Goal: Use online tool/utility: Use online tool/utility

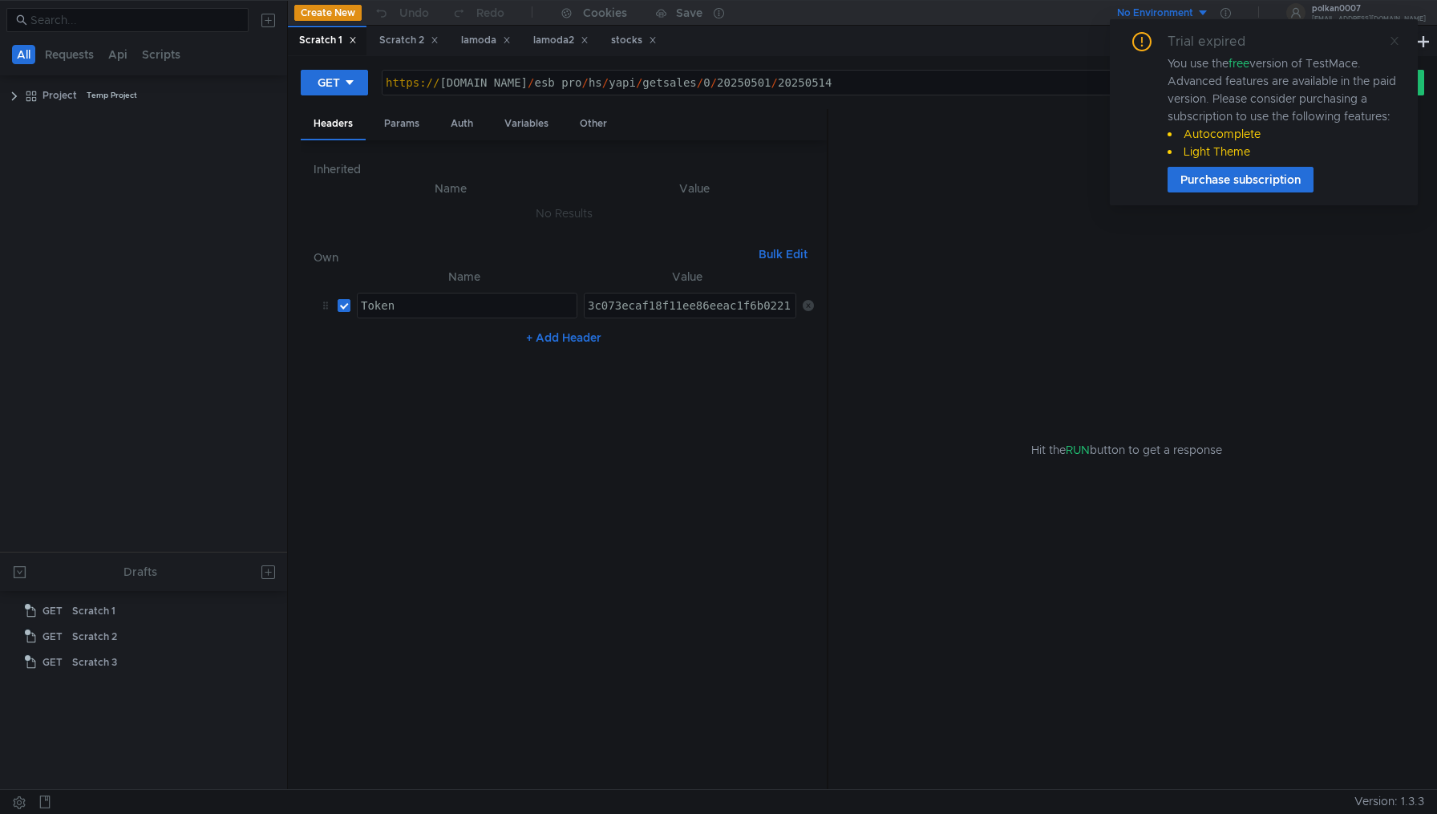
click at [1394, 39] on icon at bounding box center [1395, 41] width 8 height 8
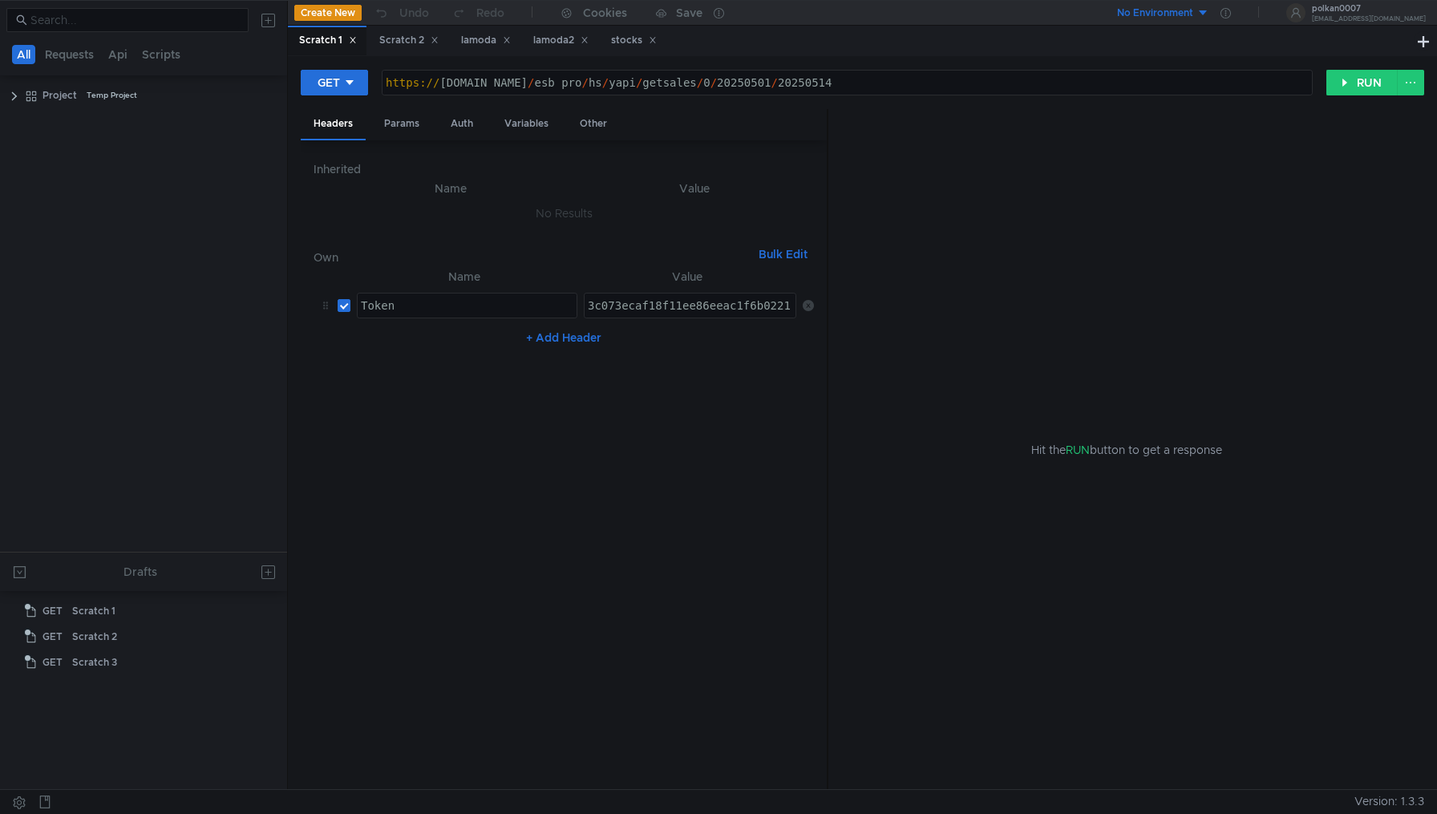
click at [429, 85] on div "https:// stage.prostore.pro / esb_pro / hs / yapi / getsales / 0 / 20250501 / 2…" at bounding box center [847, 95] width 929 height 38
type textarea "https://stage.prostore.pro/esb_pro/hs/yapi/getsales/0/20250501/20250514"
click at [757, 87] on div "https:// stage.prostore.pro / esb_pro / hs / yapi / getsales / 0 / 20250501 / 2…" at bounding box center [847, 95] width 929 height 38
click at [731, 84] on div "https:// stage.prostore.pro / esb_pro / hs / yapi / getsales / 0 / 20250501 / 2…" at bounding box center [847, 95] width 929 height 38
drag, startPoint x: 386, startPoint y: 81, endPoint x: 731, endPoint y: 82, distance: 345.6
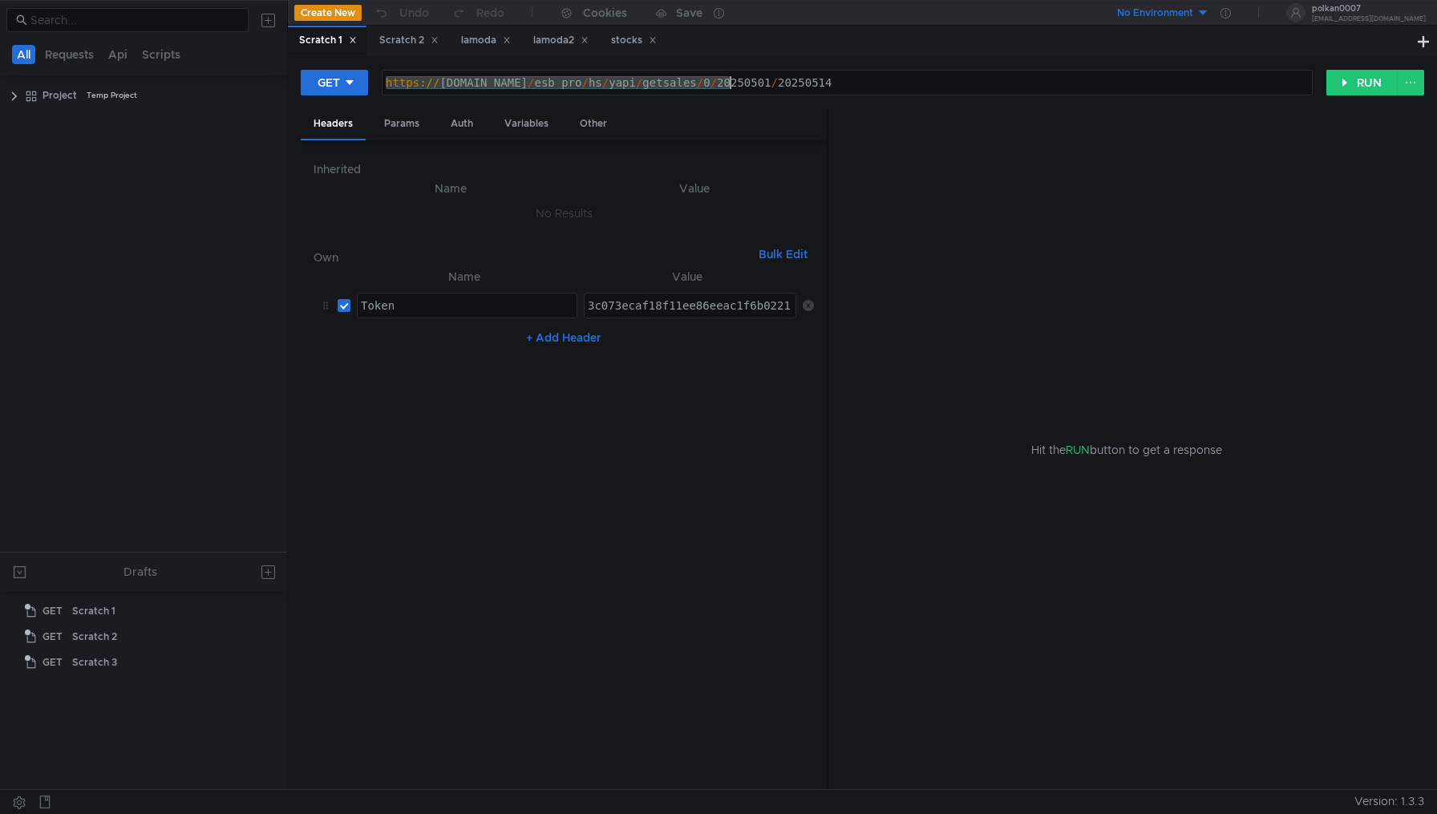
click at [731, 82] on div "https:// stage.prostore.pro / esb_pro / hs / yapi / getsales / 0 / 20250501 / 2…" at bounding box center [847, 95] width 929 height 38
click at [739, 83] on div "https:// stage.prostore.pro / esb_pro / hs / yapi / getsales / 0 / 20250501 / 2…" at bounding box center [847, 95] width 929 height 38
click at [767, 83] on div "https:// stage.prostore.pro / esb_pro / hs / yapi / getsales / 0 / 20250501 / 2…" at bounding box center [847, 95] width 929 height 38
click at [836, 82] on div "https:// stage.prostore.pro / esb_pro / hs / yapi / getsales / 0 / 20250501 / 2…" at bounding box center [847, 95] width 929 height 38
click at [406, 41] on div "Scratch 2" at bounding box center [408, 40] width 59 height 17
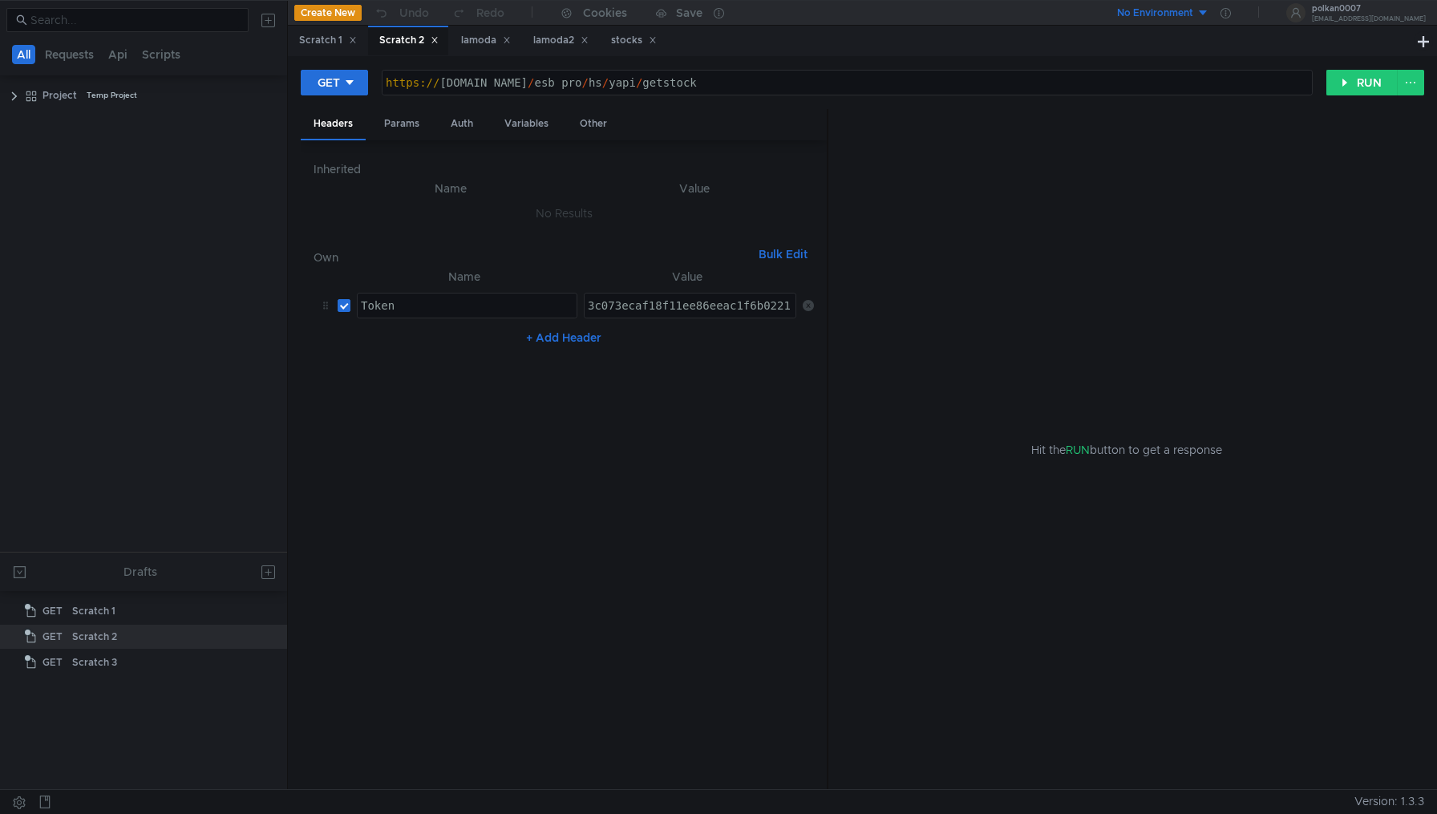
type textarea "[URL][DOMAIN_NAME]"
click at [719, 85] on div "https:// stage.prostore.pro / esb_pro / hs / yapi / getstock" at bounding box center [847, 95] width 929 height 38
click at [332, 39] on div "Scratch 1" at bounding box center [328, 40] width 58 height 17
click at [743, 83] on div "https:// stage.prostore.pro / esb_pro / hs / yapi / getsales / 0 / 20250501 / 2…" at bounding box center [847, 95] width 929 height 38
type textarea "Token"
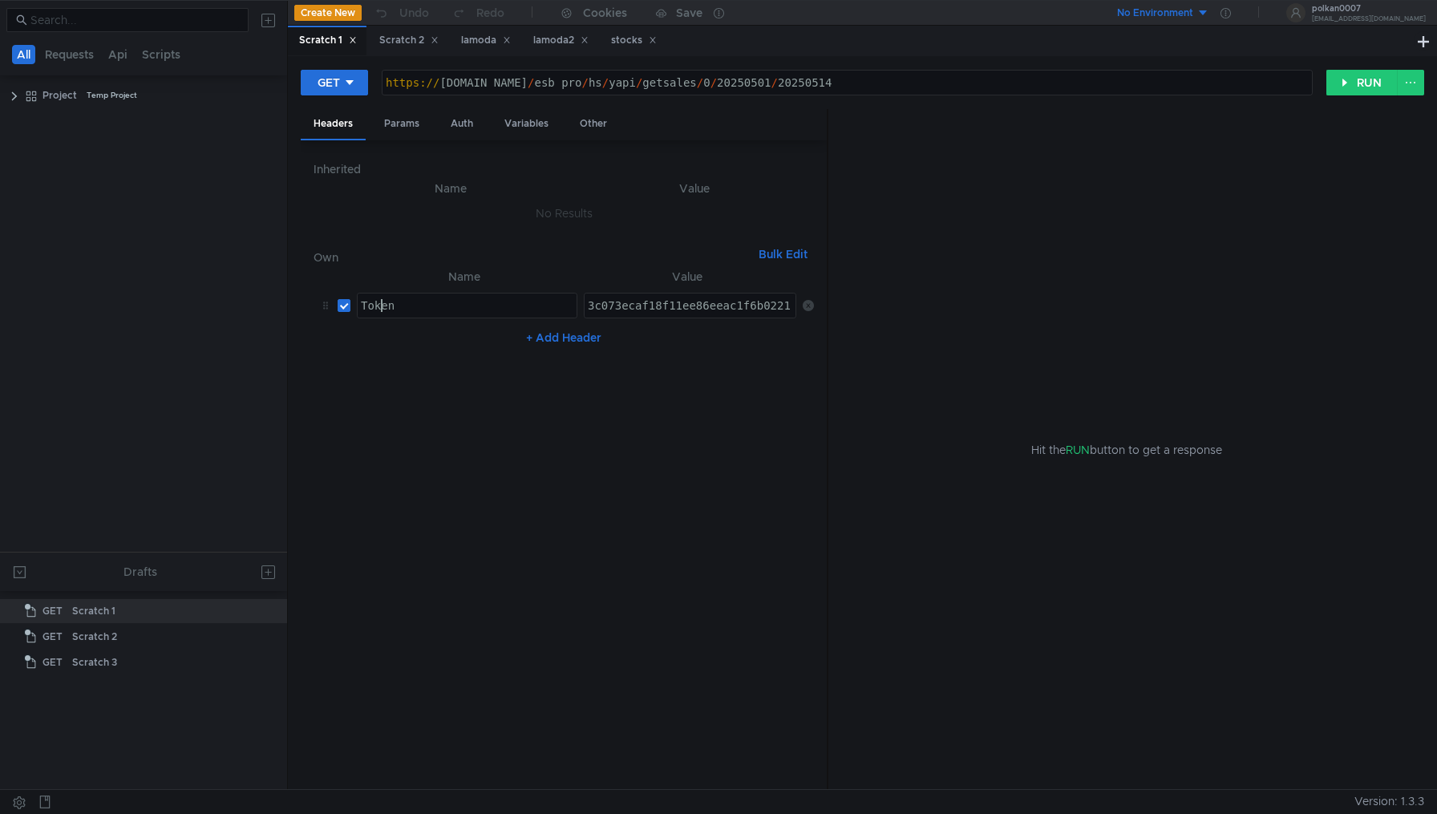
click at [381, 306] on div "Token" at bounding box center [467, 318] width 219 height 38
type textarea "3c073ecaf18f11ee86eeac1f6b0221"
drag, startPoint x: 594, startPoint y: 306, endPoint x: 775, endPoint y: 300, distance: 181.4
click at [775, 300] on div "3c073ecaf18f11ee86eeac1f6b0221" at bounding box center [691, 318] width 213 height 38
click at [741, 305] on div "3c073ecaf18f11ee86eeac1f6b0221" at bounding box center [691, 318] width 213 height 38
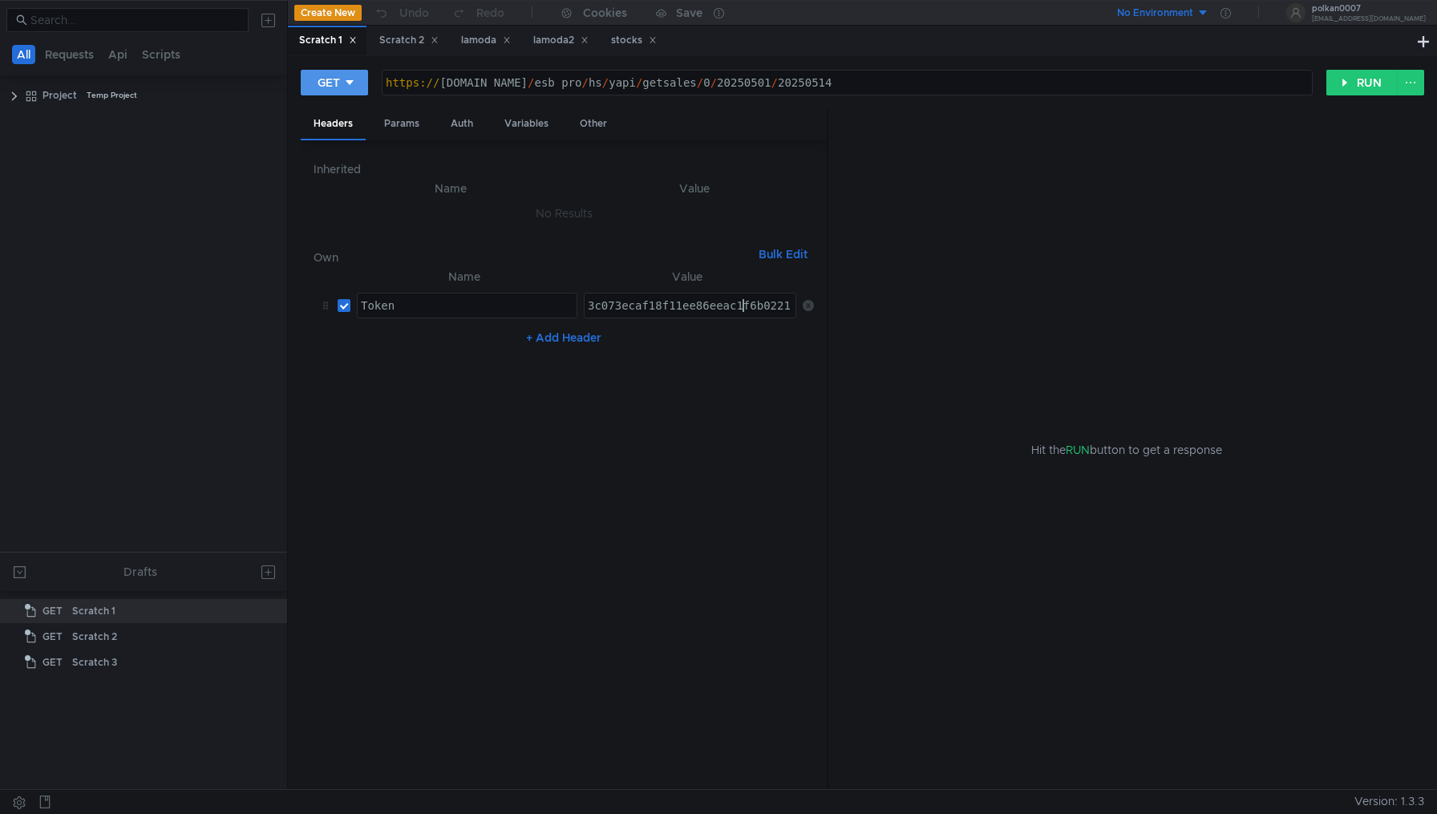
click at [333, 86] on div "GET" at bounding box center [329, 83] width 22 height 18
click at [645, 298] on div at bounding box center [718, 407] width 1437 height 814
drag, startPoint x: 682, startPoint y: 311, endPoint x: 642, endPoint y: 335, distance: 47.5
click at [682, 311] on div "3c073ecaf18f11ee86eeac1f6b0221" at bounding box center [691, 318] width 213 height 38
click at [1367, 87] on button "RUN" at bounding box center [1361, 83] width 71 height 26
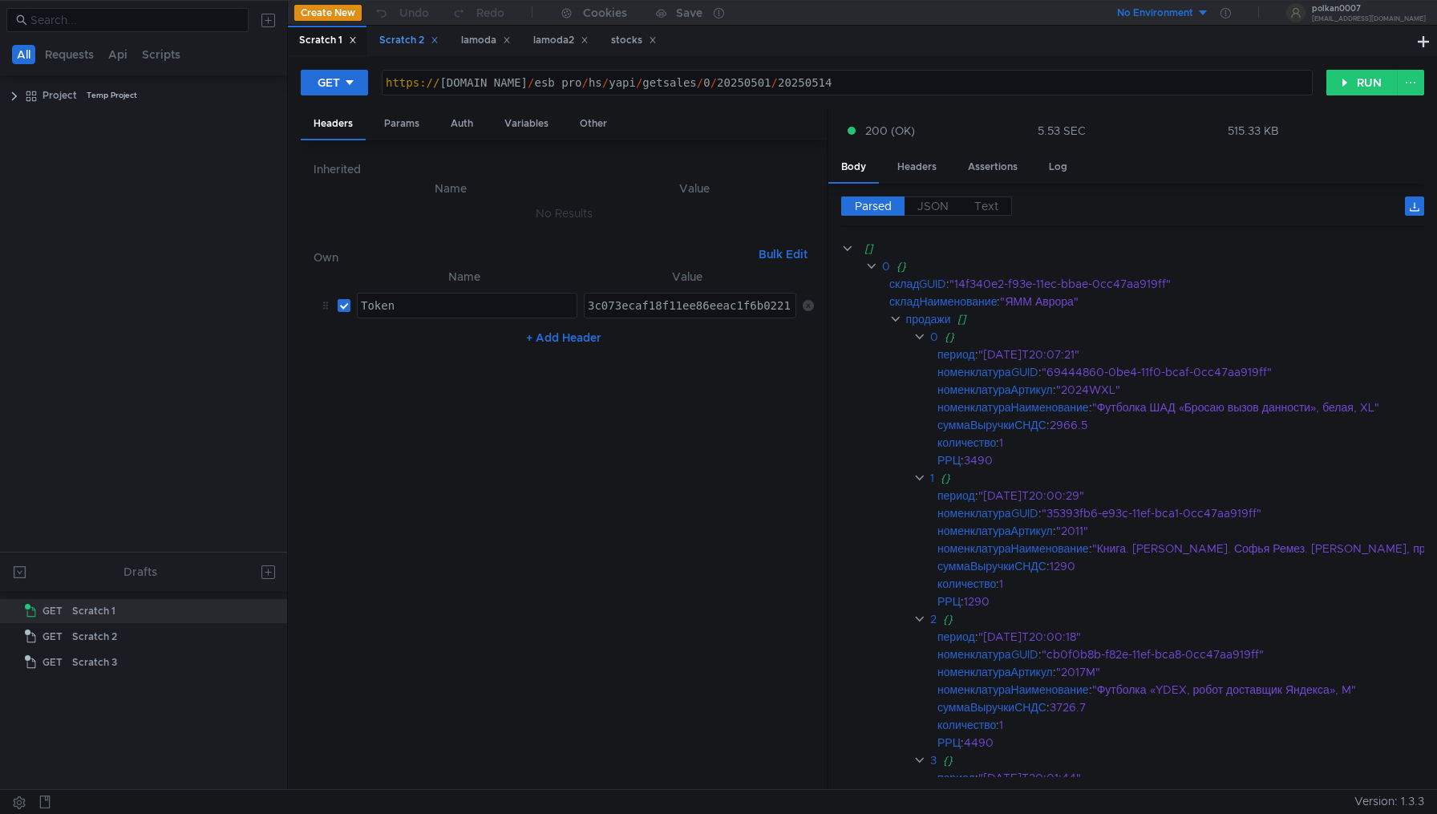
click at [400, 38] on div "Scratch 2" at bounding box center [408, 40] width 59 height 17
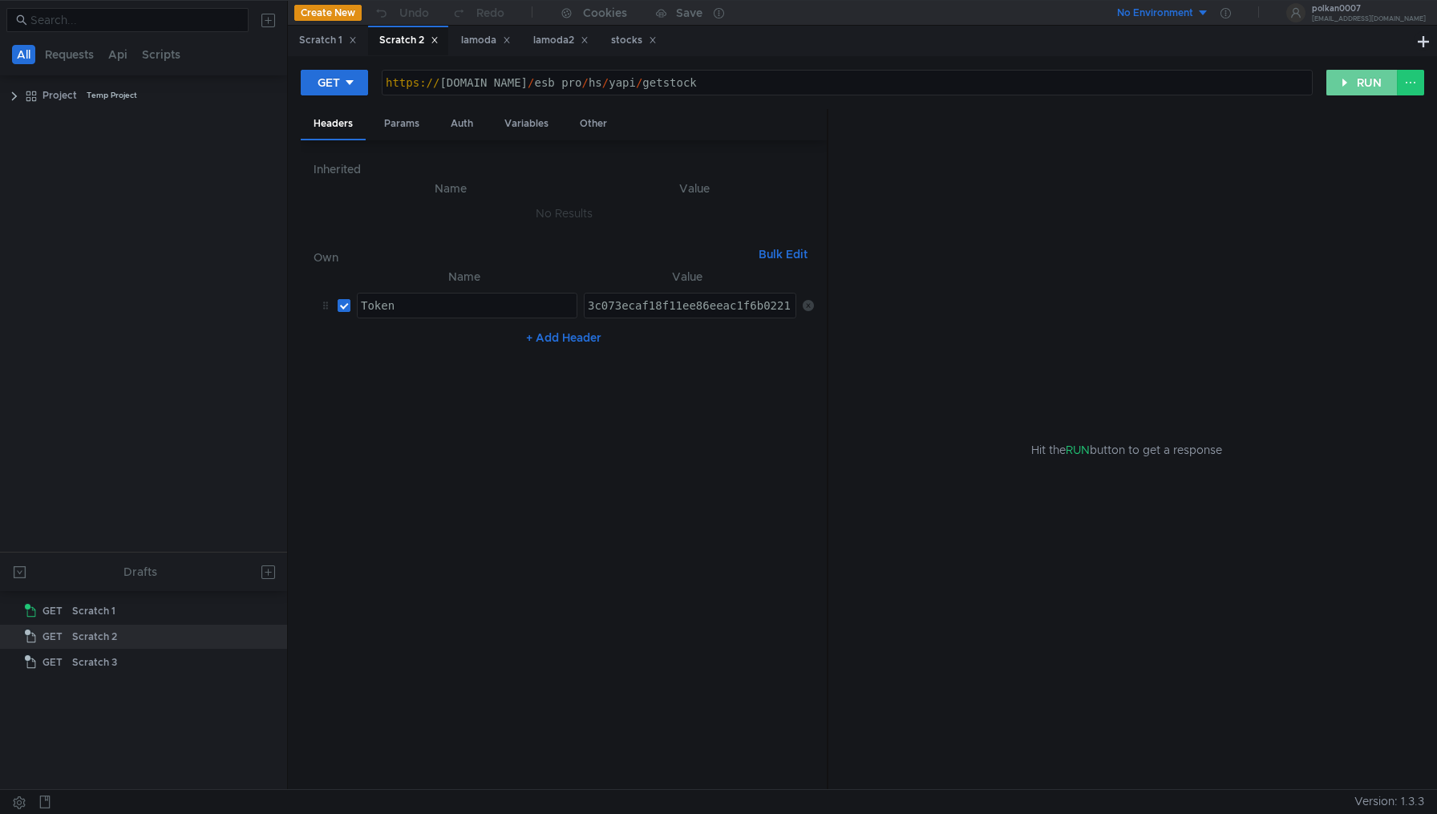
click at [1371, 81] on button "RUN" at bounding box center [1361, 83] width 71 height 26
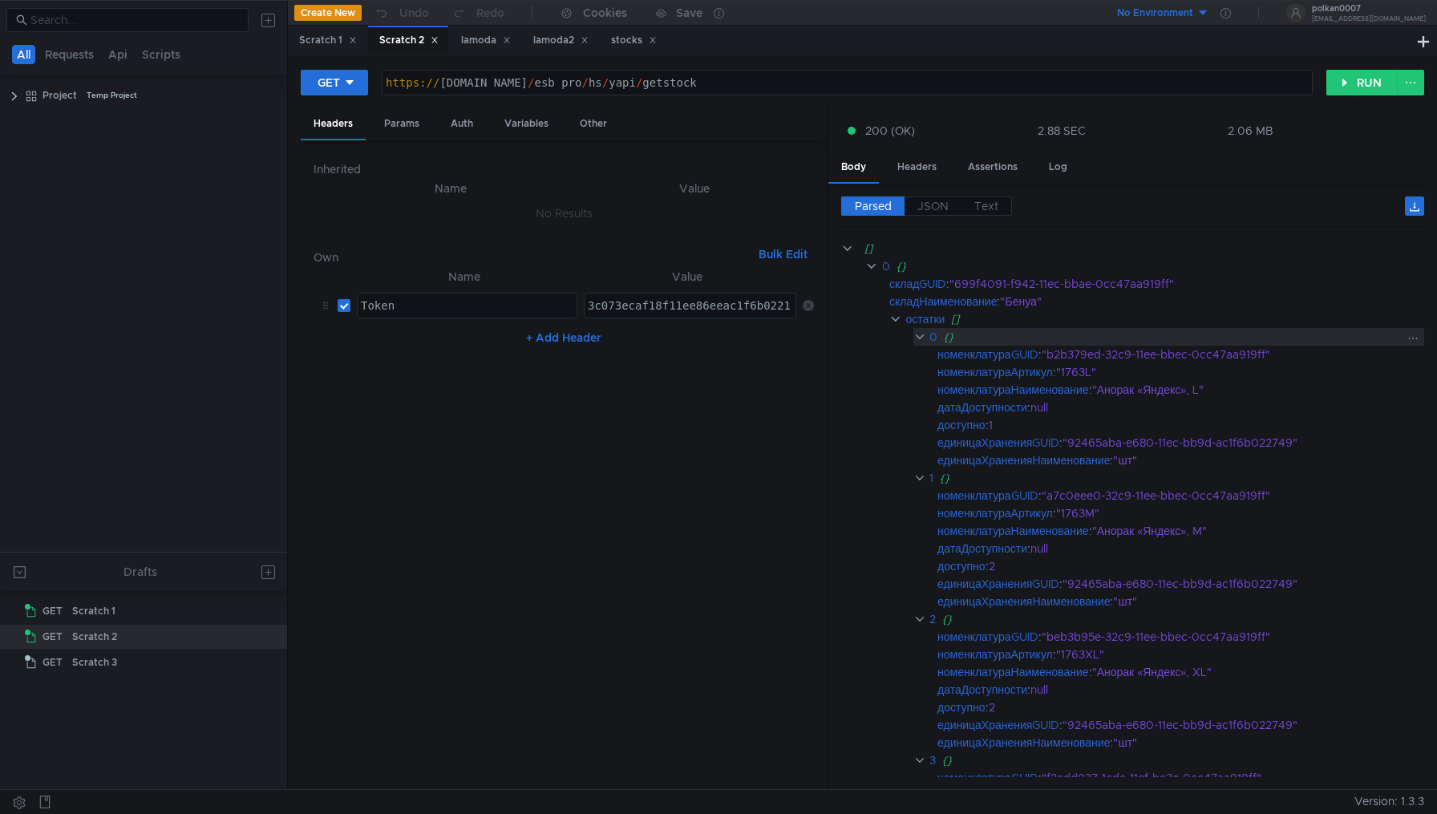
click at [921, 335] on clr-icon at bounding box center [919, 336] width 12 height 13
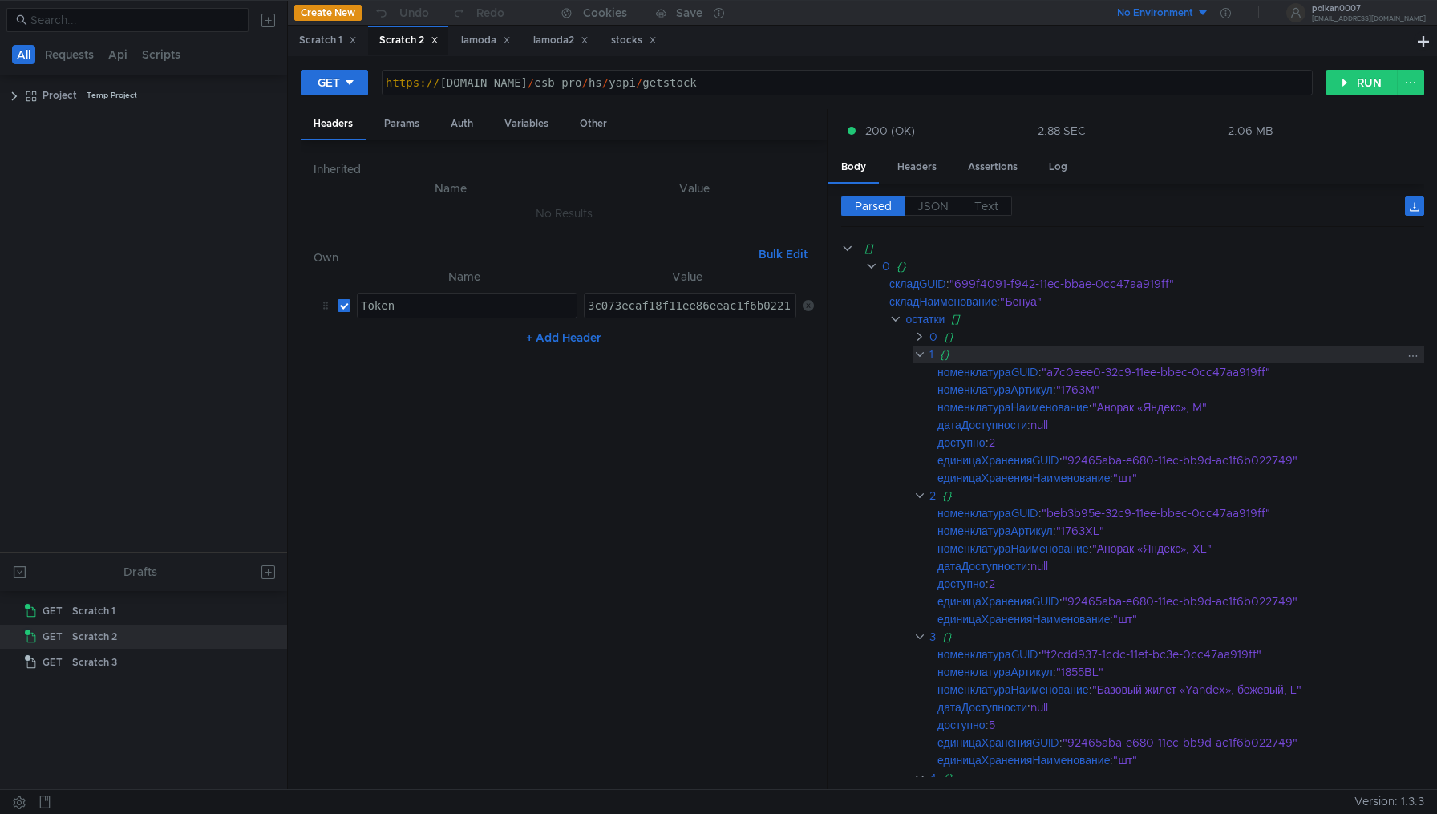
click at [919, 351] on clr-icon at bounding box center [919, 354] width 12 height 13
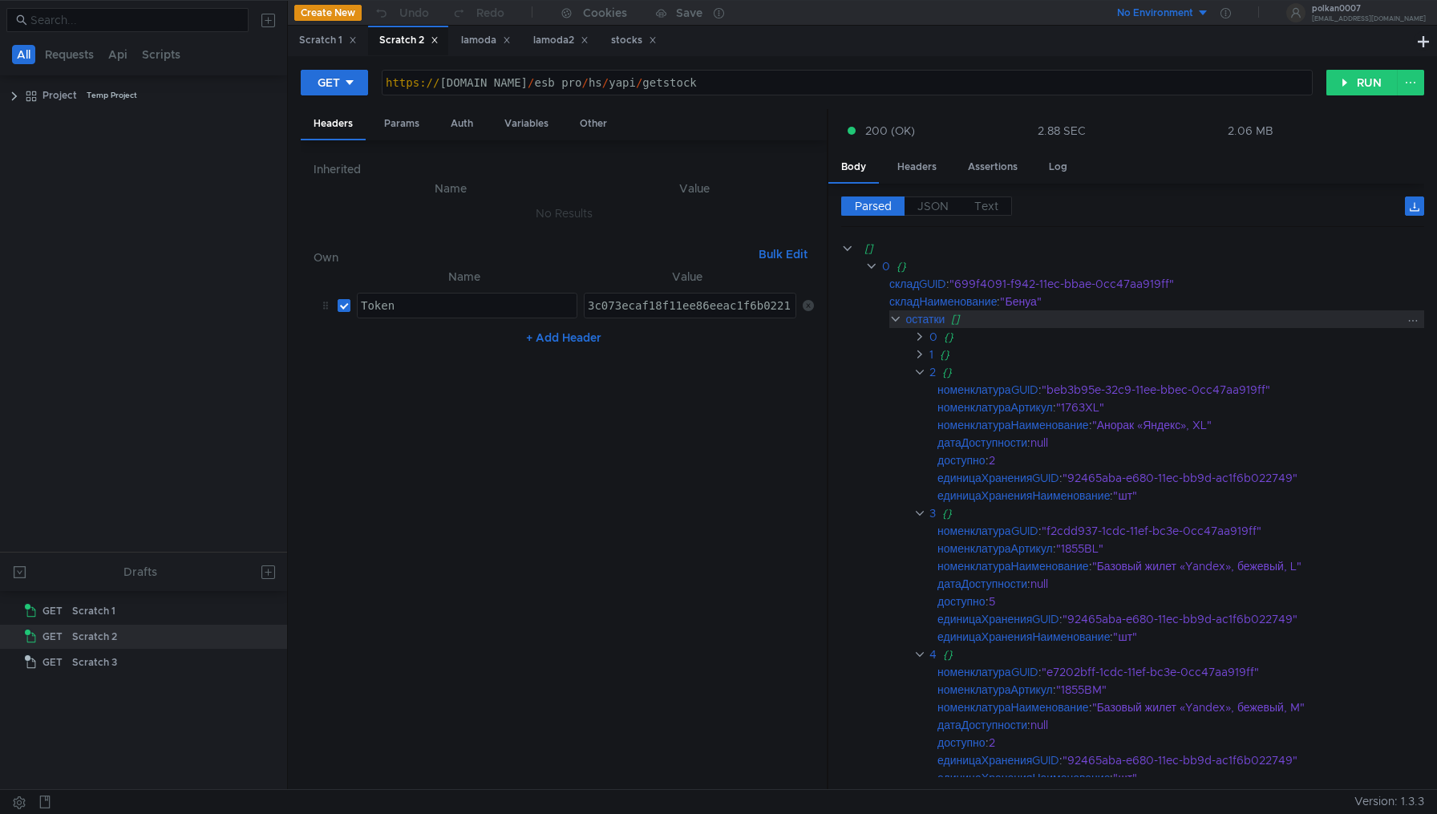
click at [893, 318] on clr-icon at bounding box center [895, 319] width 13 height 13
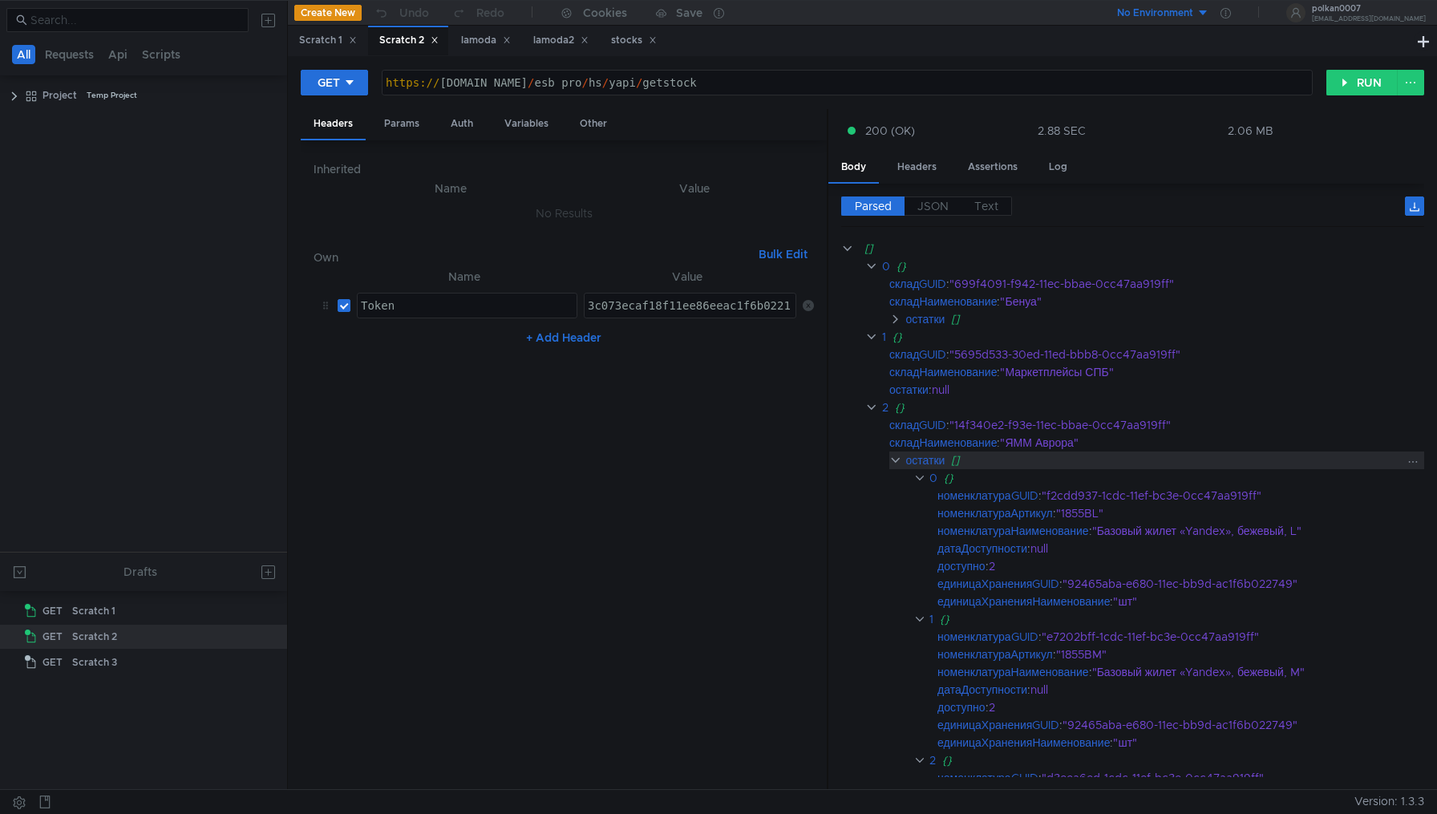
click at [893, 460] on clr-icon at bounding box center [895, 460] width 13 height 13
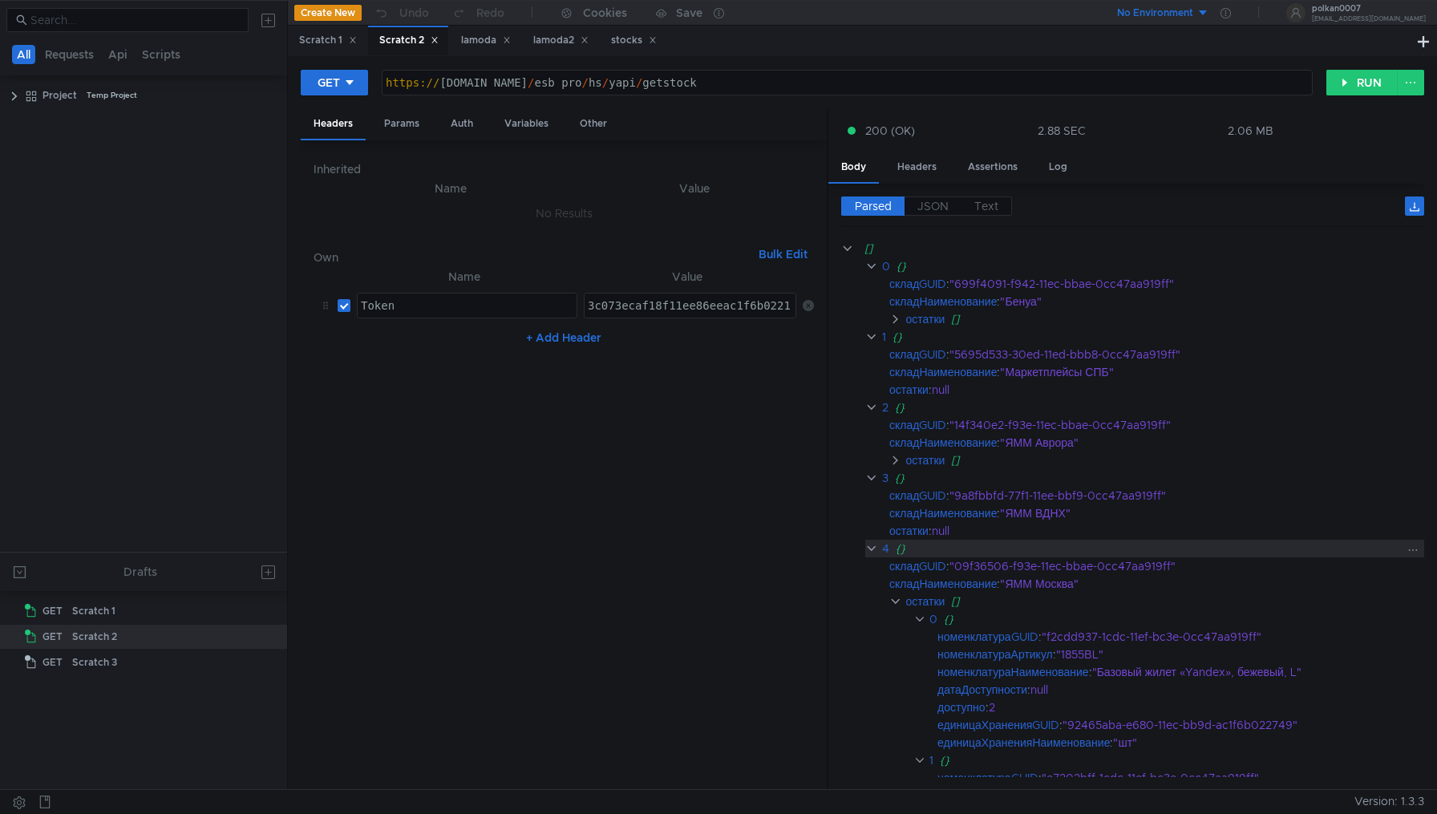
click at [873, 551] on clr-icon at bounding box center [871, 548] width 13 height 13
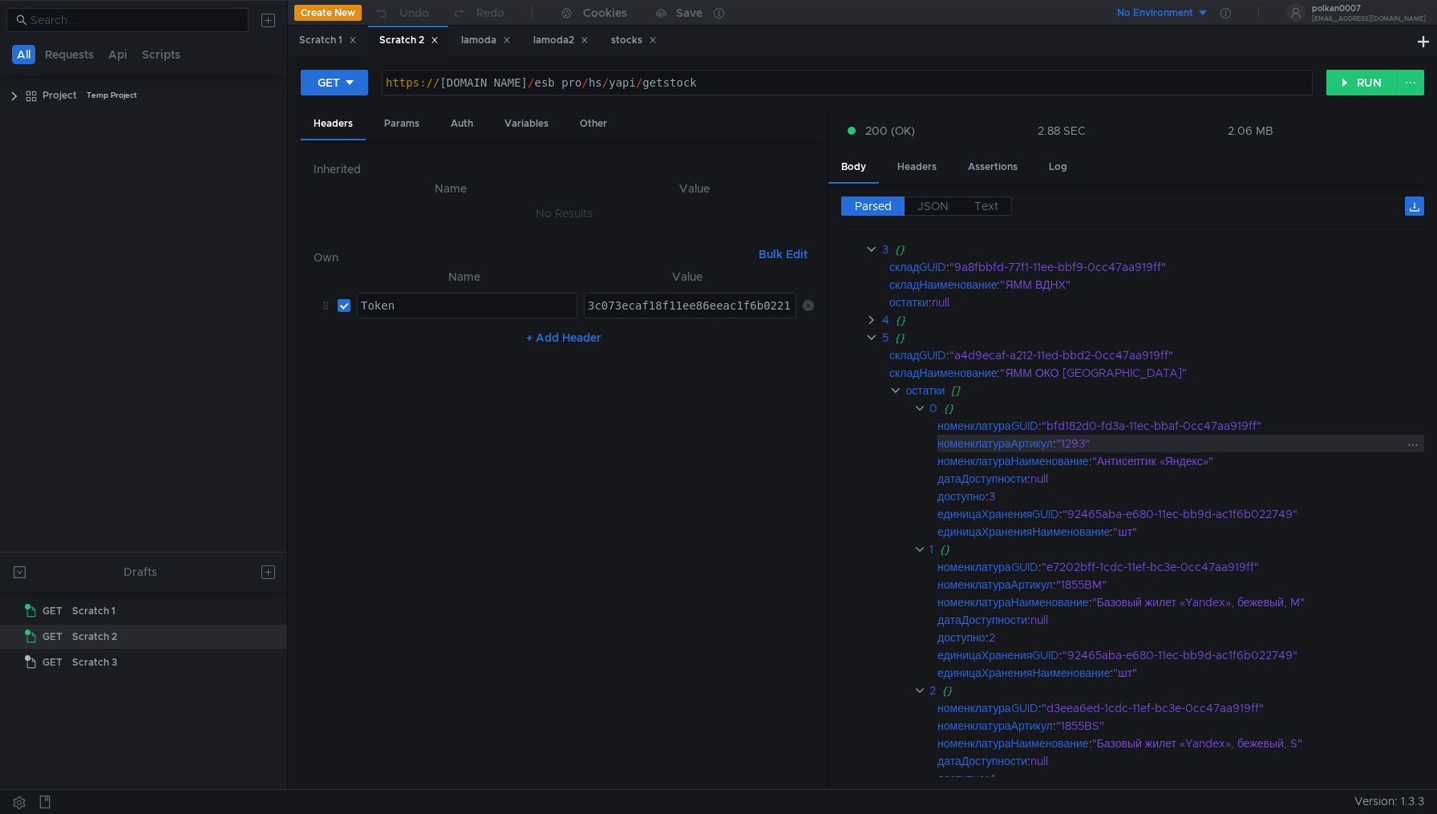
scroll to position [217, 0]
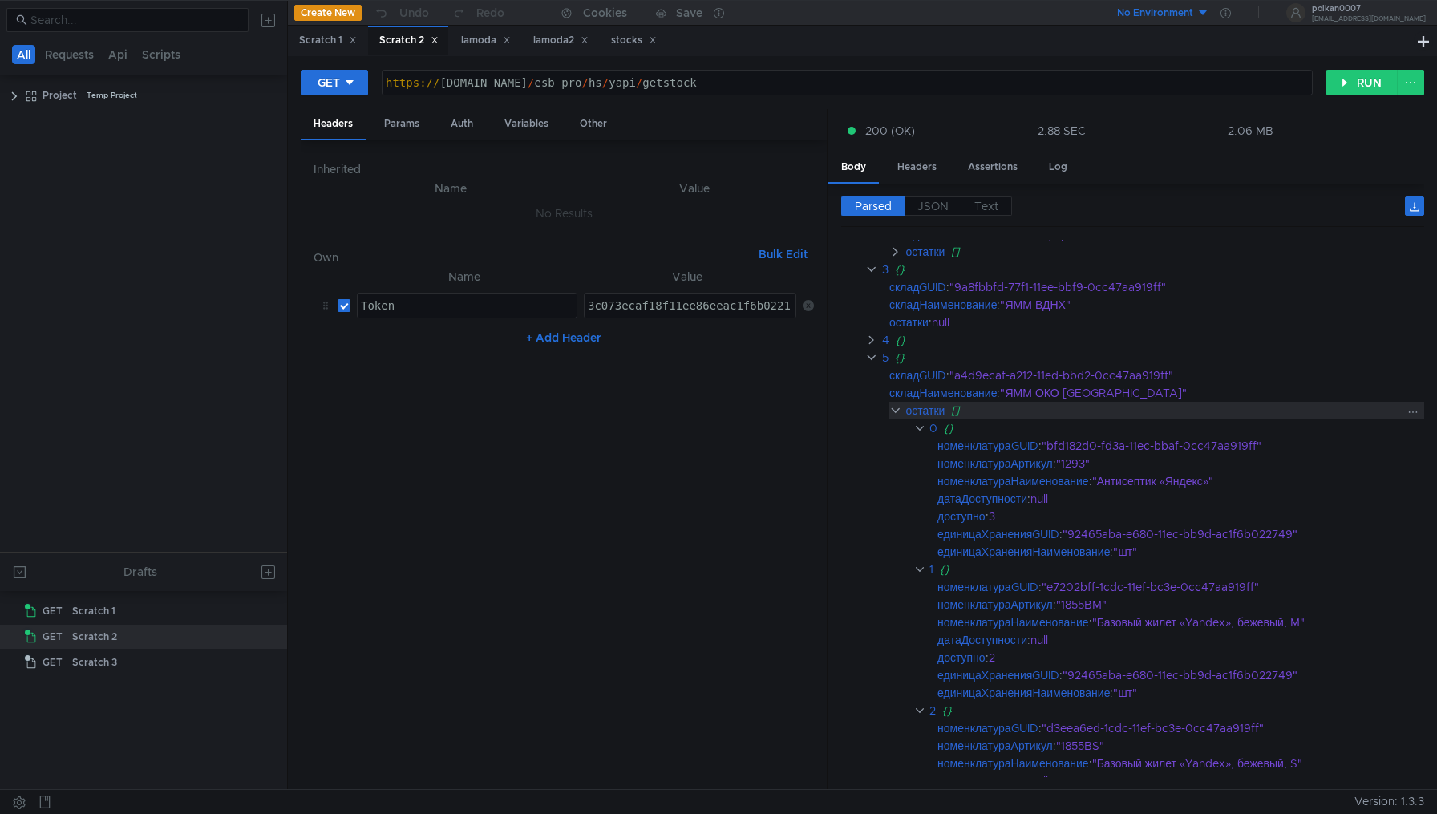
click at [897, 410] on clr-icon at bounding box center [895, 410] width 13 height 13
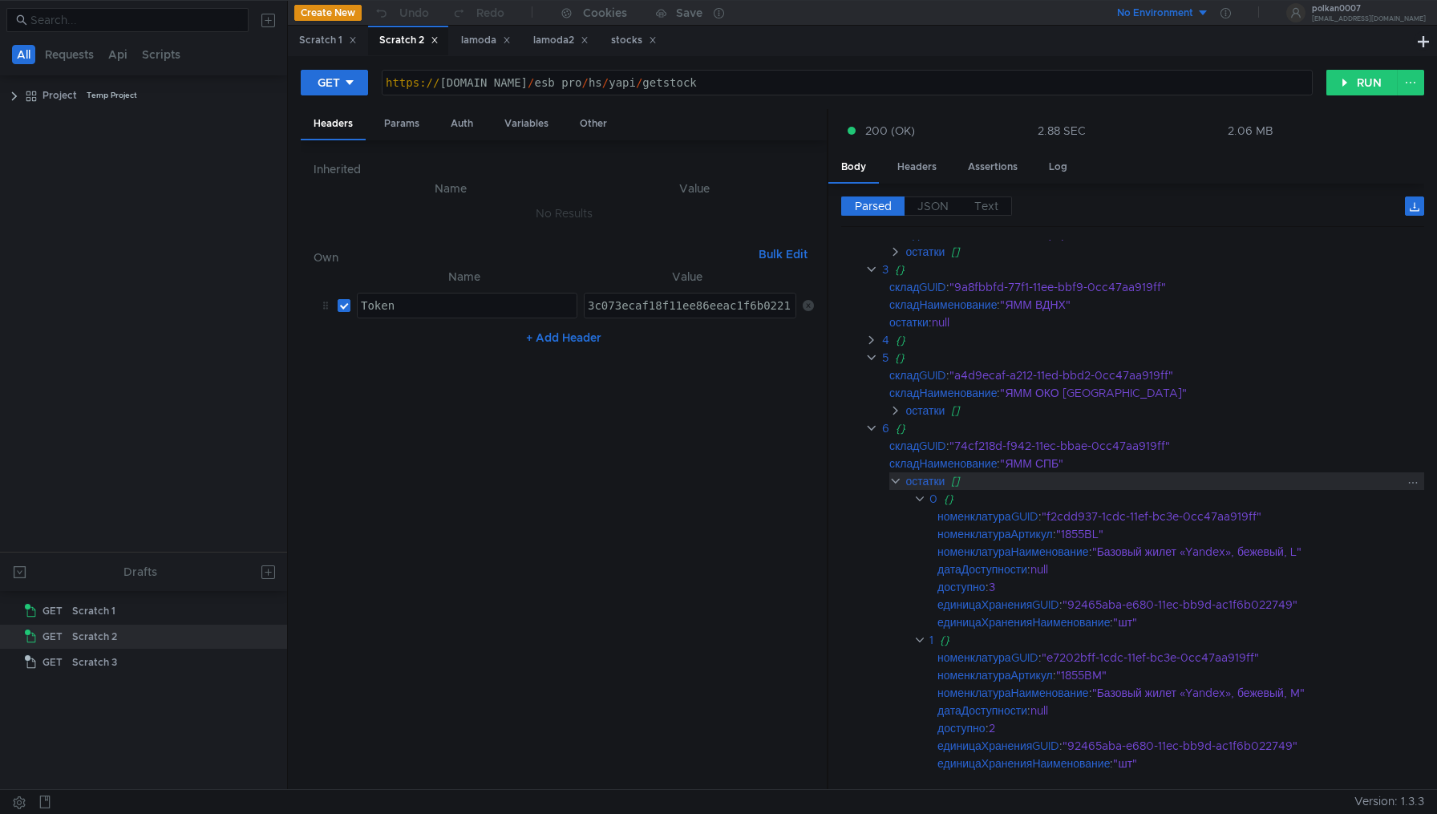
click at [889, 481] on clr-icon at bounding box center [895, 481] width 13 height 13
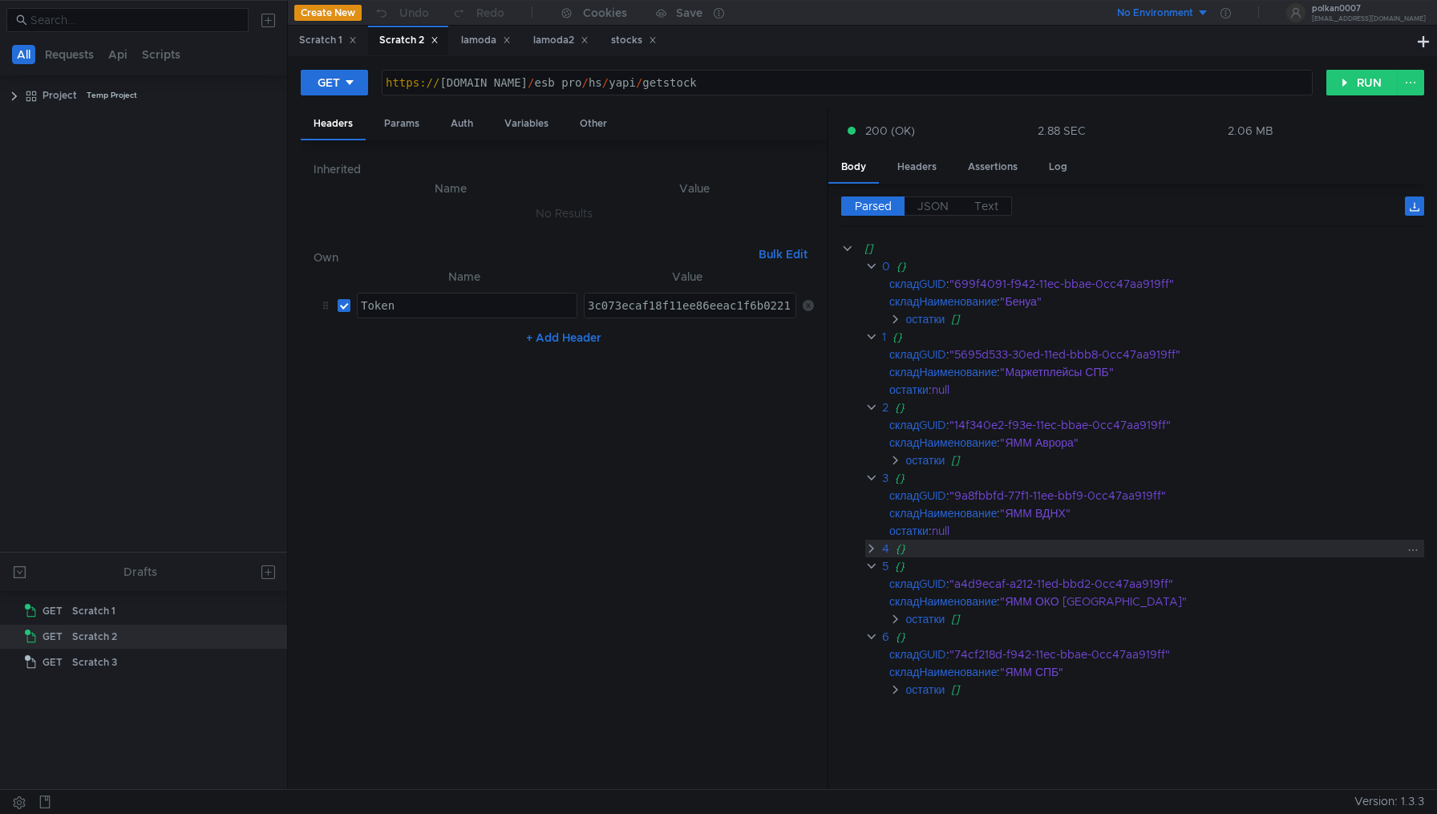
click at [869, 551] on clr-icon at bounding box center [871, 548] width 13 height 13
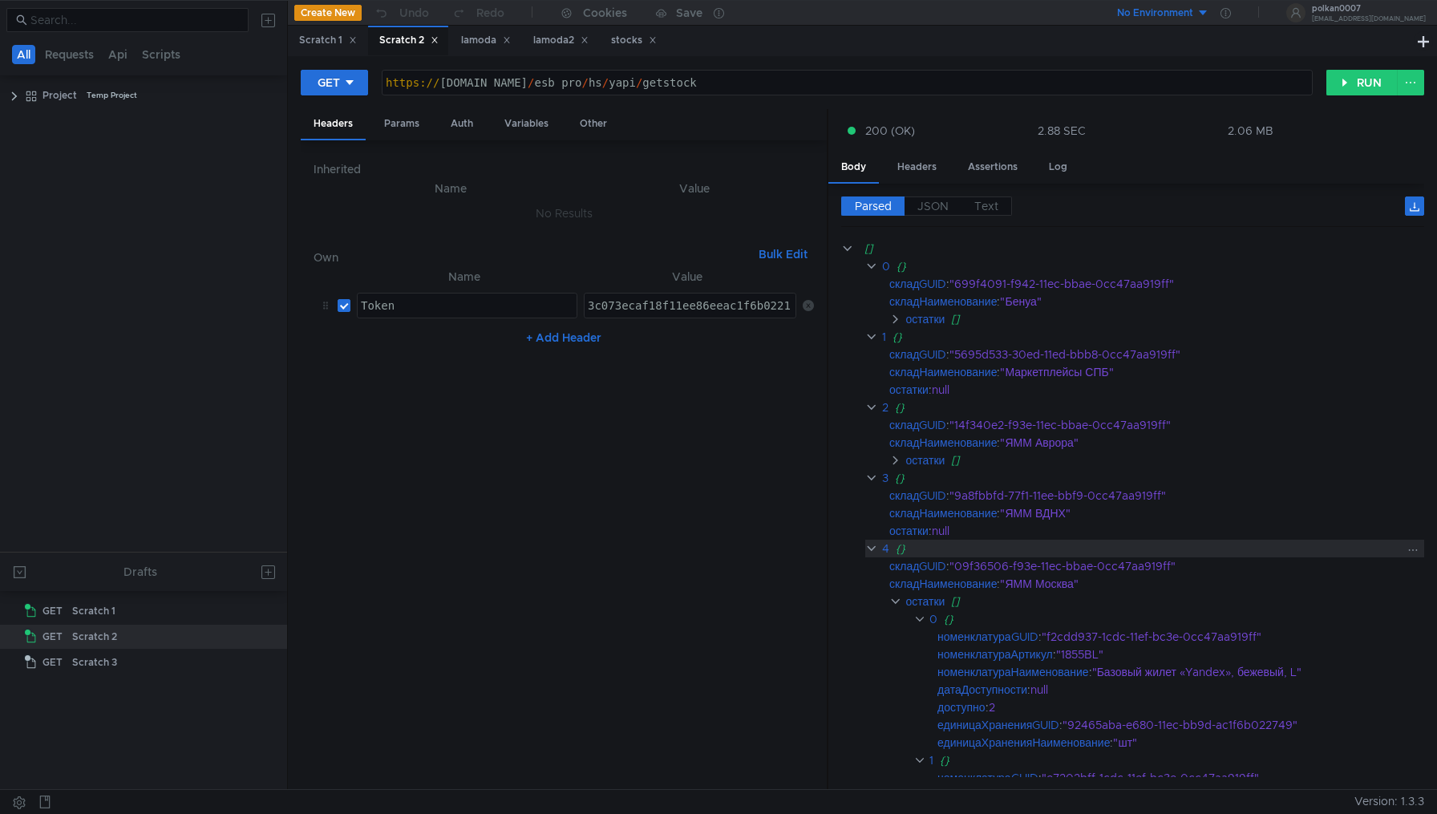
click at [873, 551] on clr-icon at bounding box center [871, 548] width 13 height 13
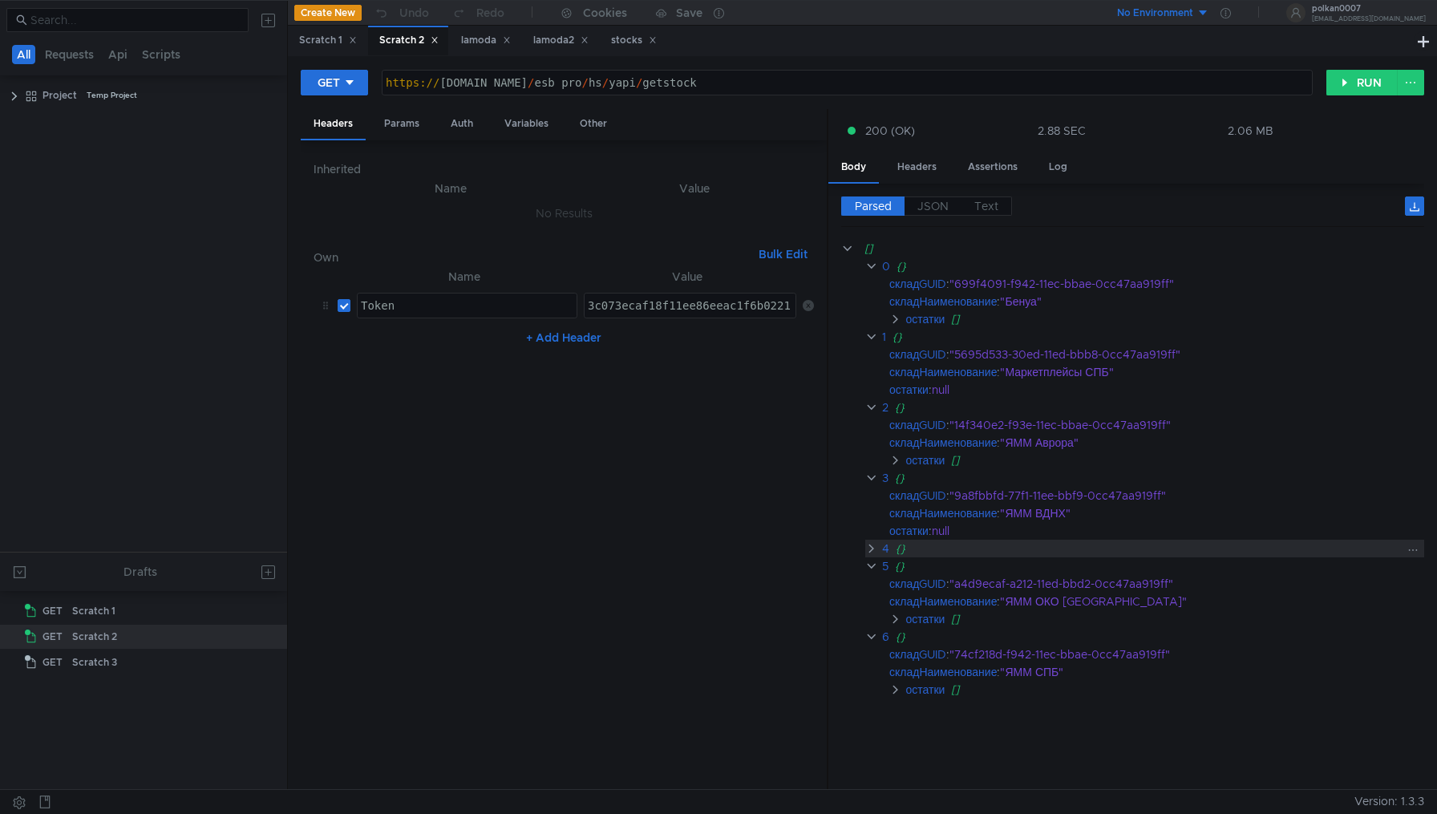
click at [872, 551] on clr-icon at bounding box center [871, 548] width 13 height 13
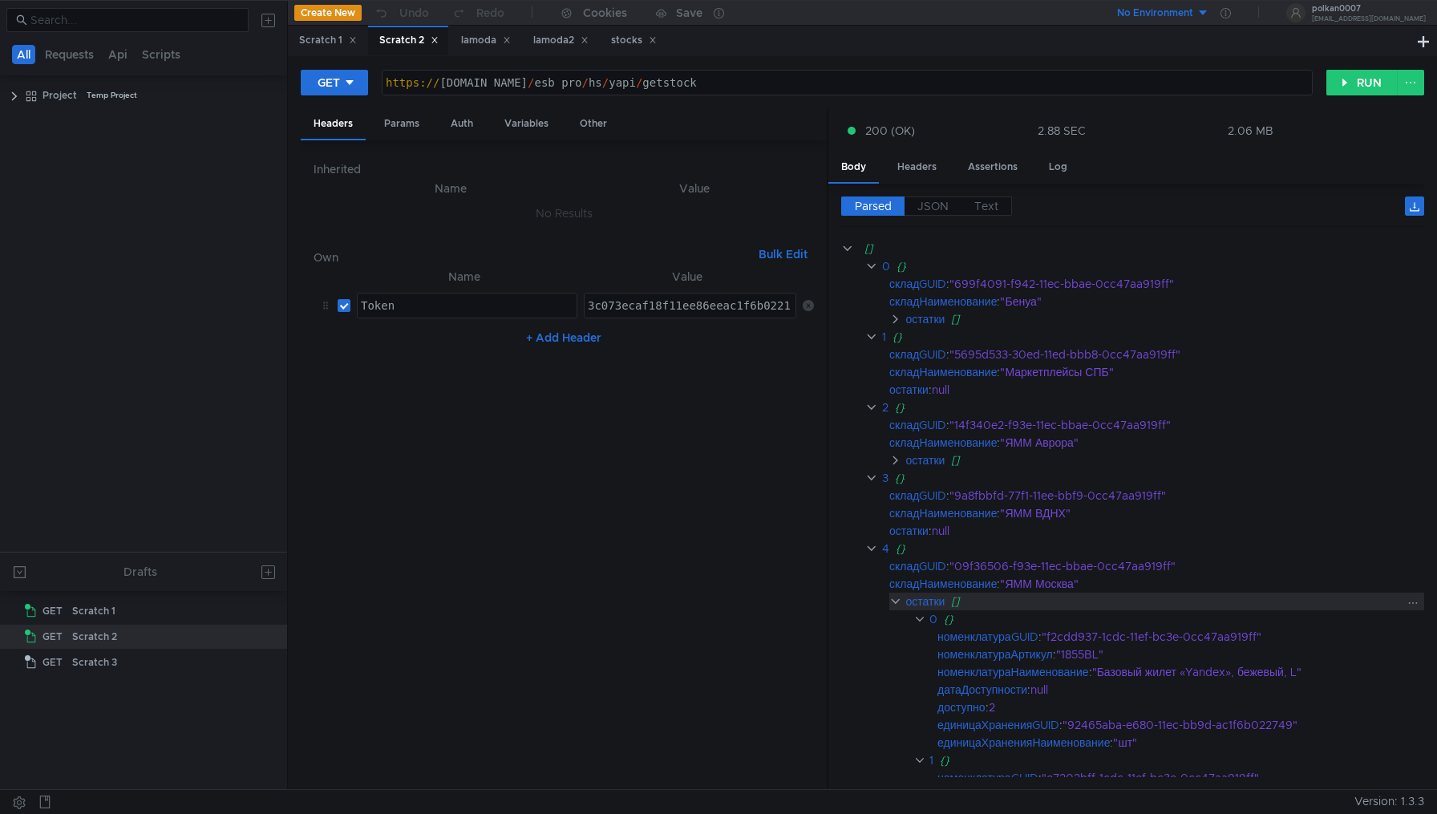
click at [896, 602] on clr-icon at bounding box center [895, 601] width 13 height 13
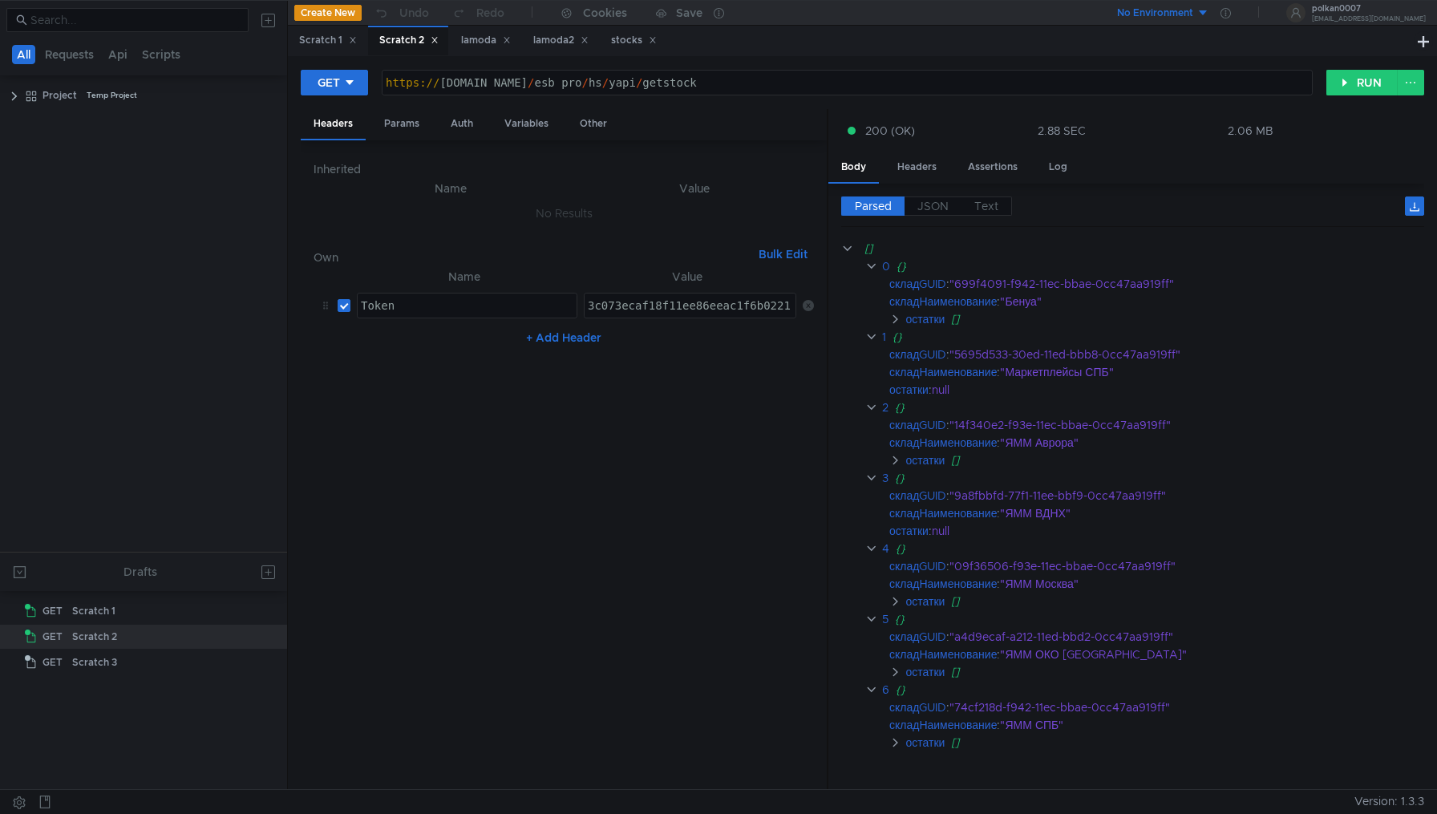
click at [447, 307] on div "Token" at bounding box center [467, 318] width 219 height 38
type textarea "Token"
type textarea "3c073ecaf18f11ee86eeac1f6b0221"
click at [670, 305] on div "3c073ecaf18f11ee86eeac1f6b0221" at bounding box center [691, 318] width 213 height 38
click at [816, 79] on div "https:// stage.prostore.pro / esb_pro / hs / yapi / getstock" at bounding box center [847, 95] width 929 height 38
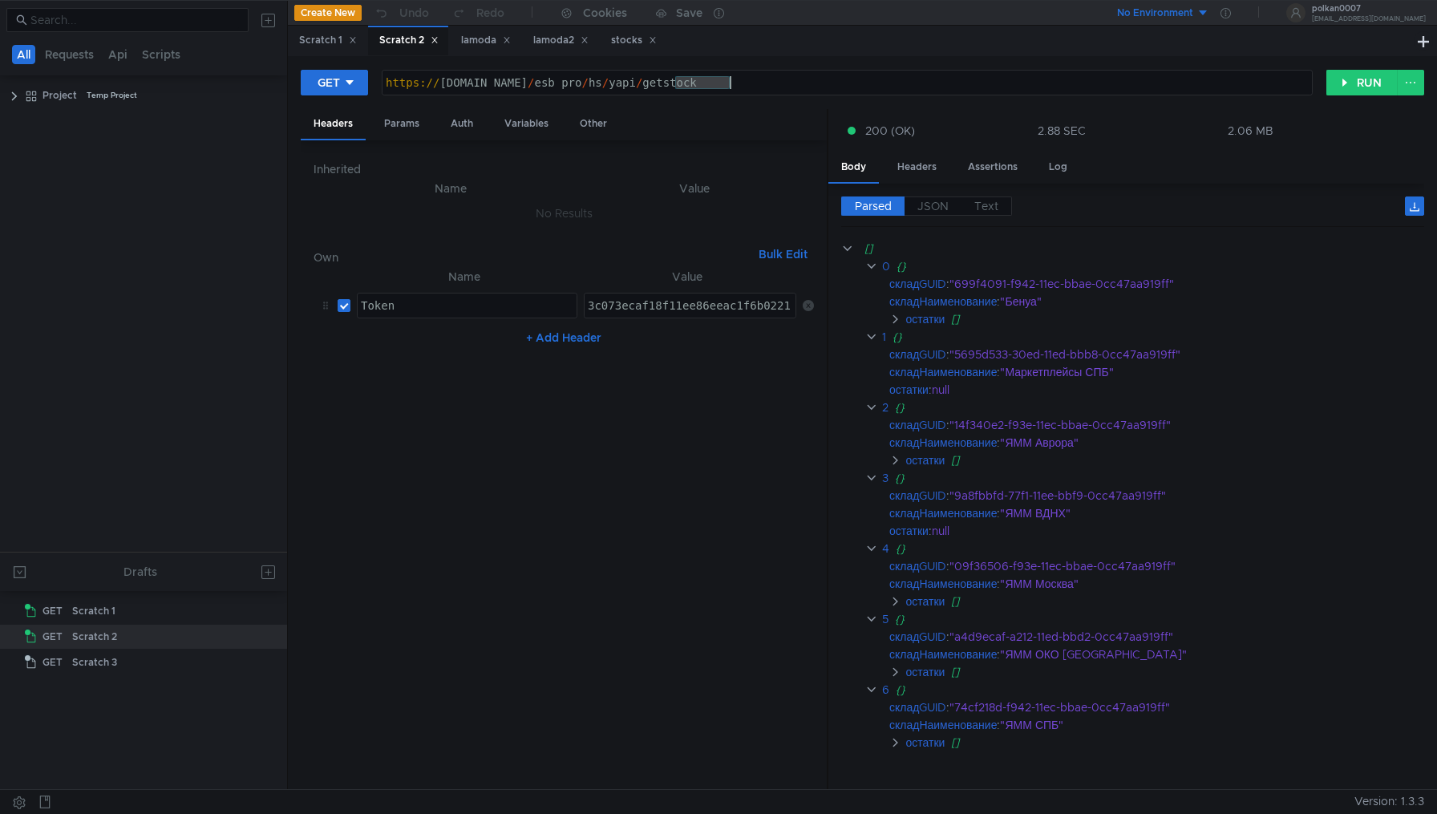
click at [816, 79] on div "https:// stage.prostore.pro / esb_pro / hs / yapi / getstock" at bounding box center [847, 95] width 929 height 38
click at [625, 310] on div "3c073ecaf18f11ee86eeac1f6b0221" at bounding box center [691, 318] width 213 height 38
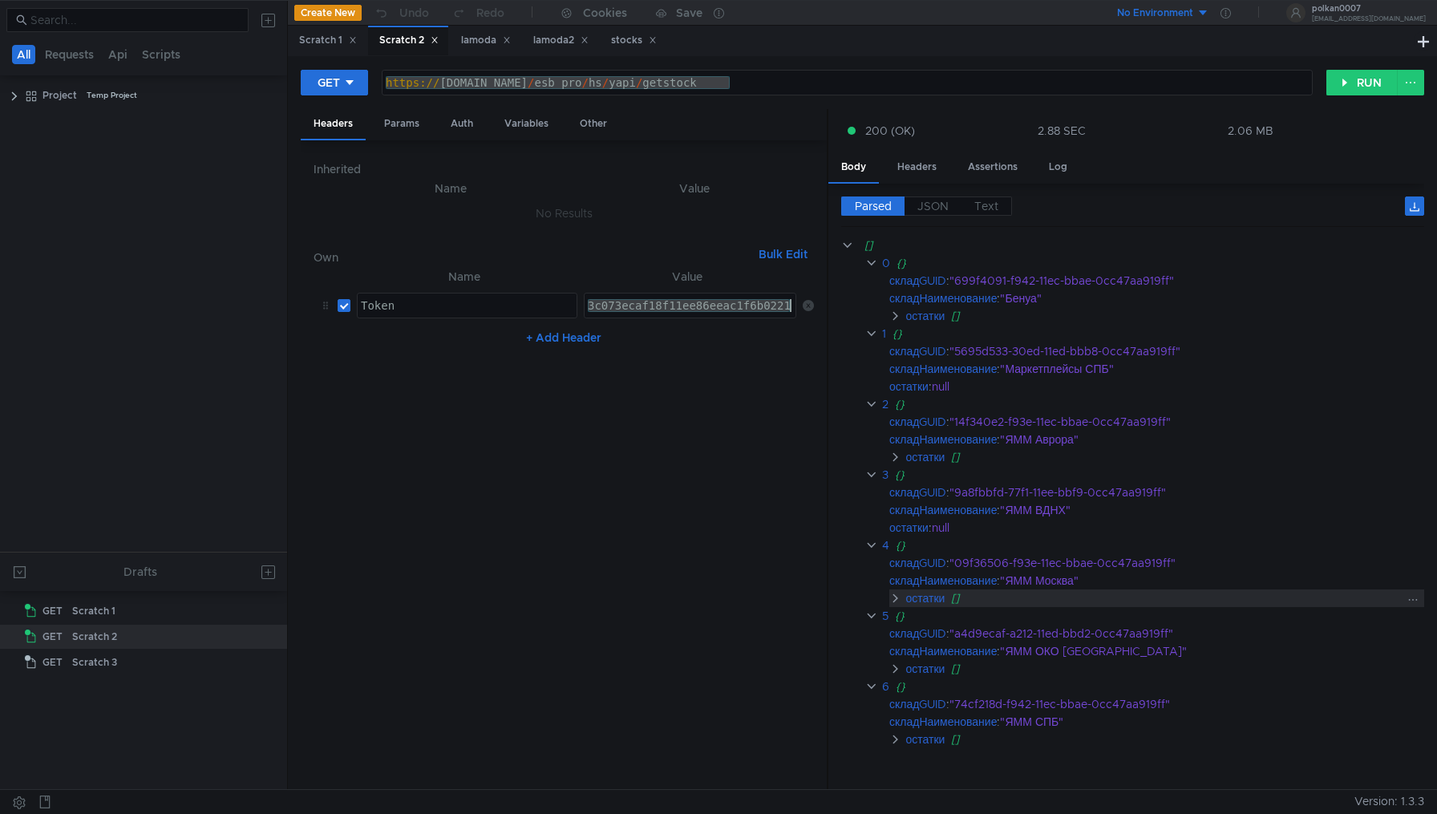
scroll to position [6, 0]
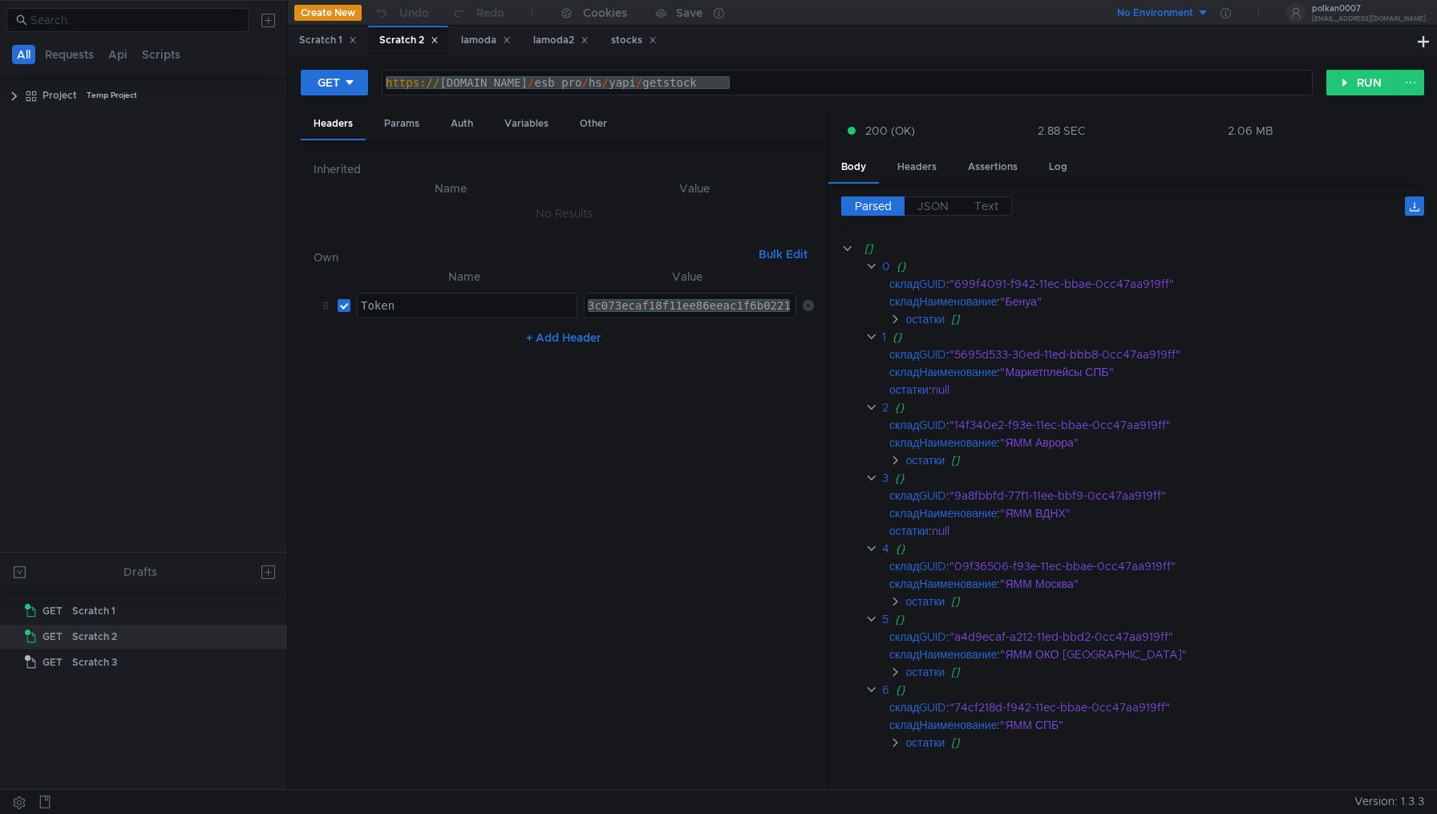
scroll to position [6, 0]
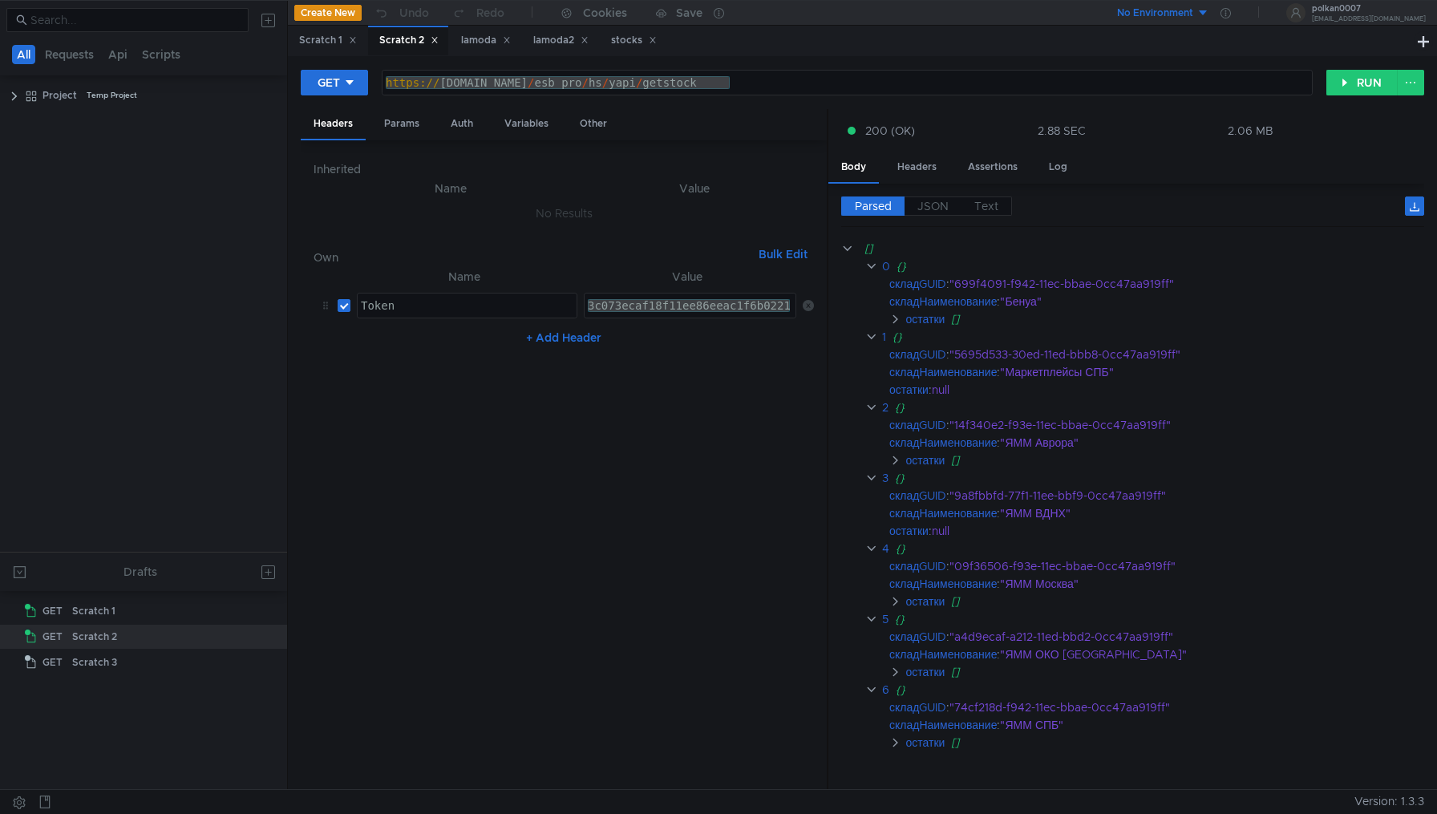
scroll to position [6, 0]
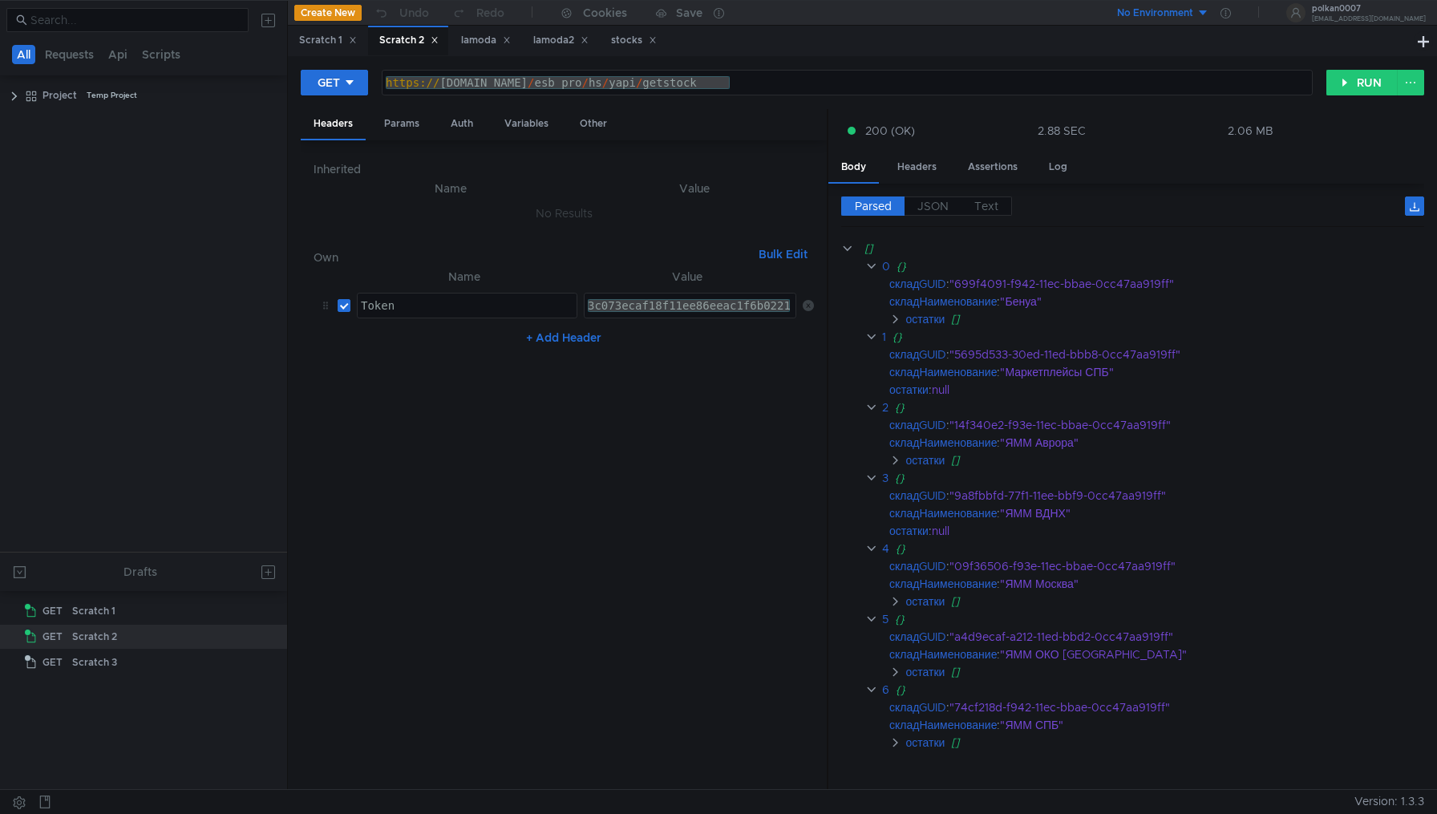
scroll to position [6, 0]
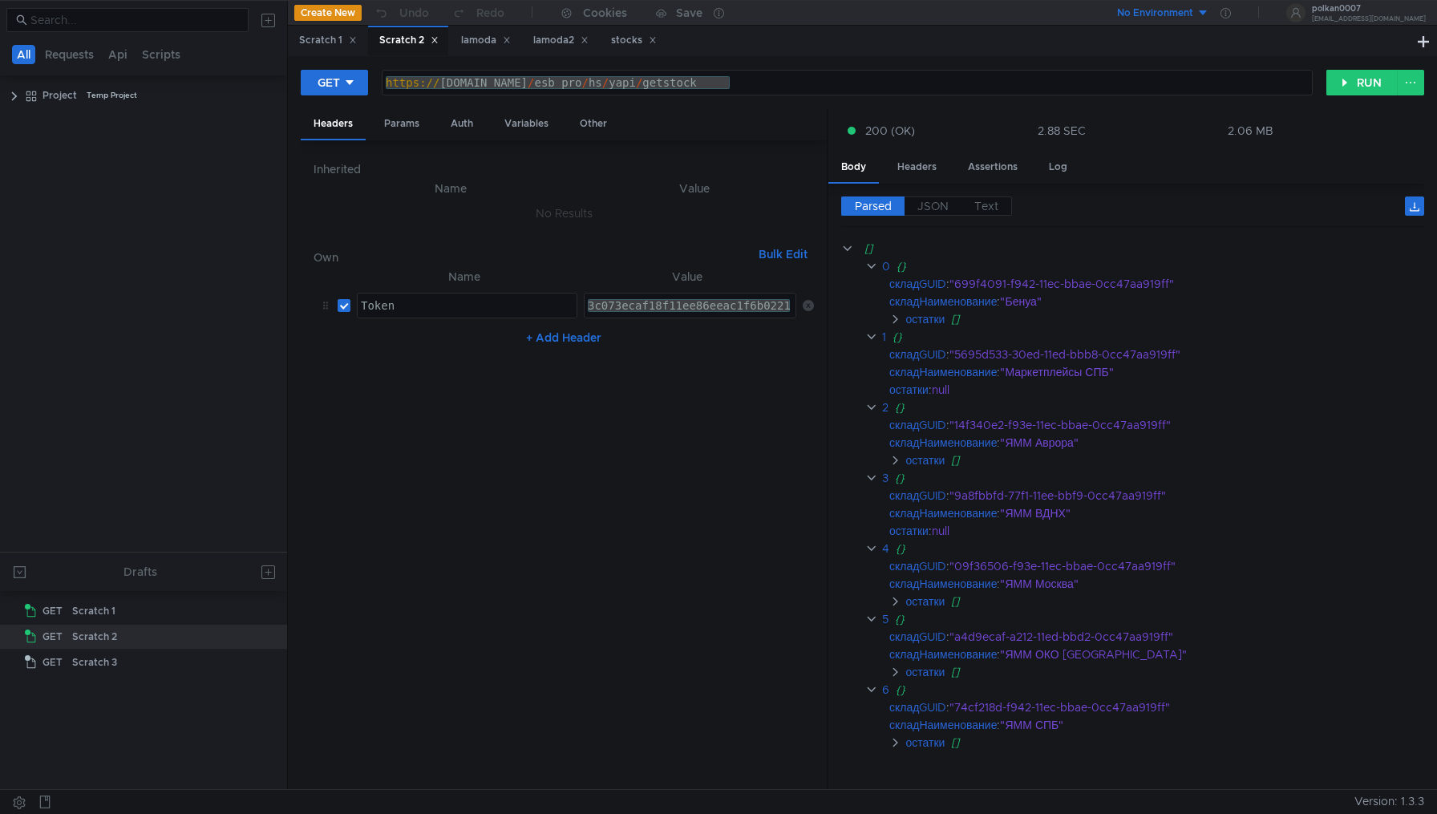
scroll to position [6, 0]
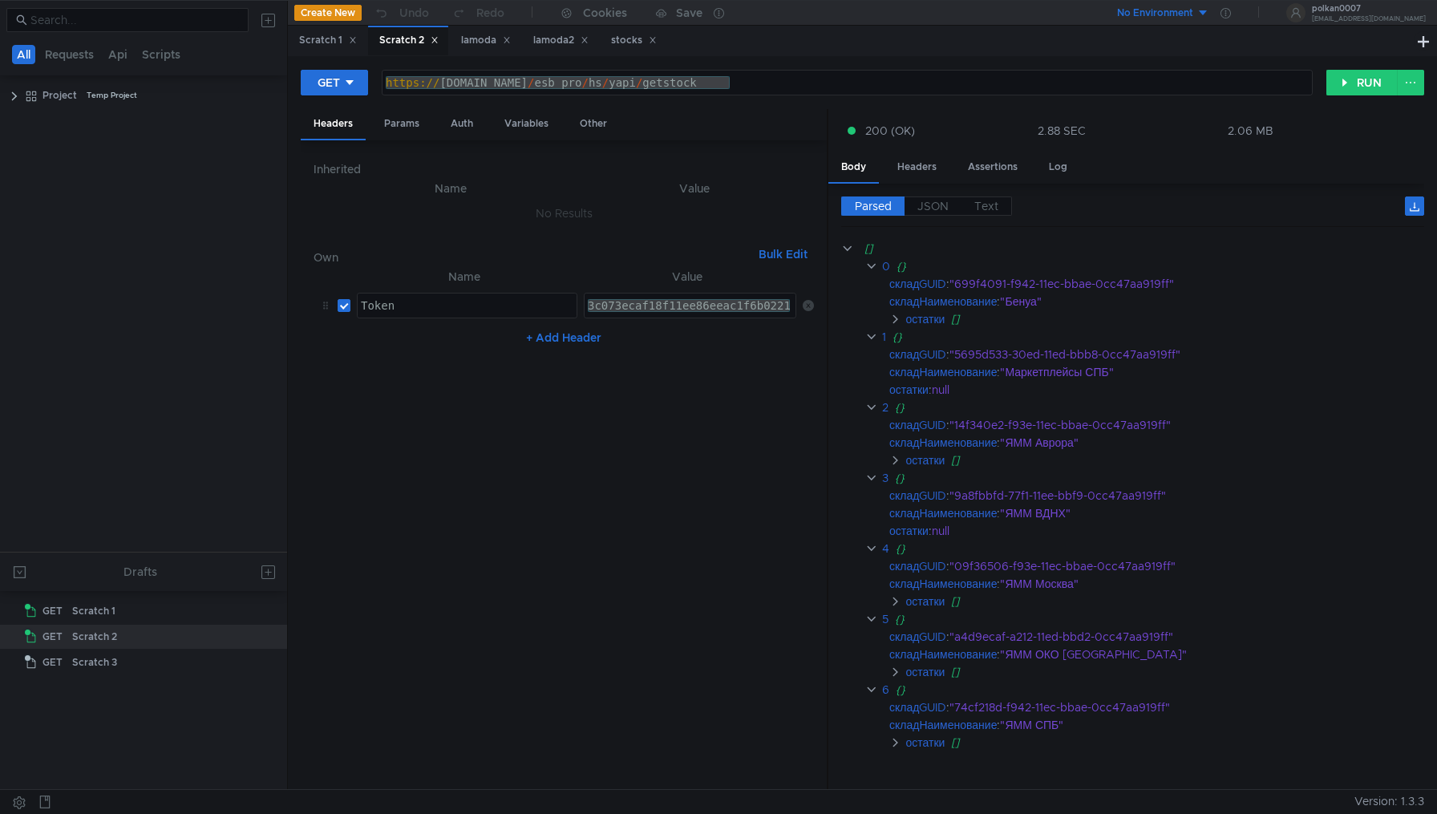
scroll to position [6, 0]
